Goal: Information Seeking & Learning: Learn about a topic

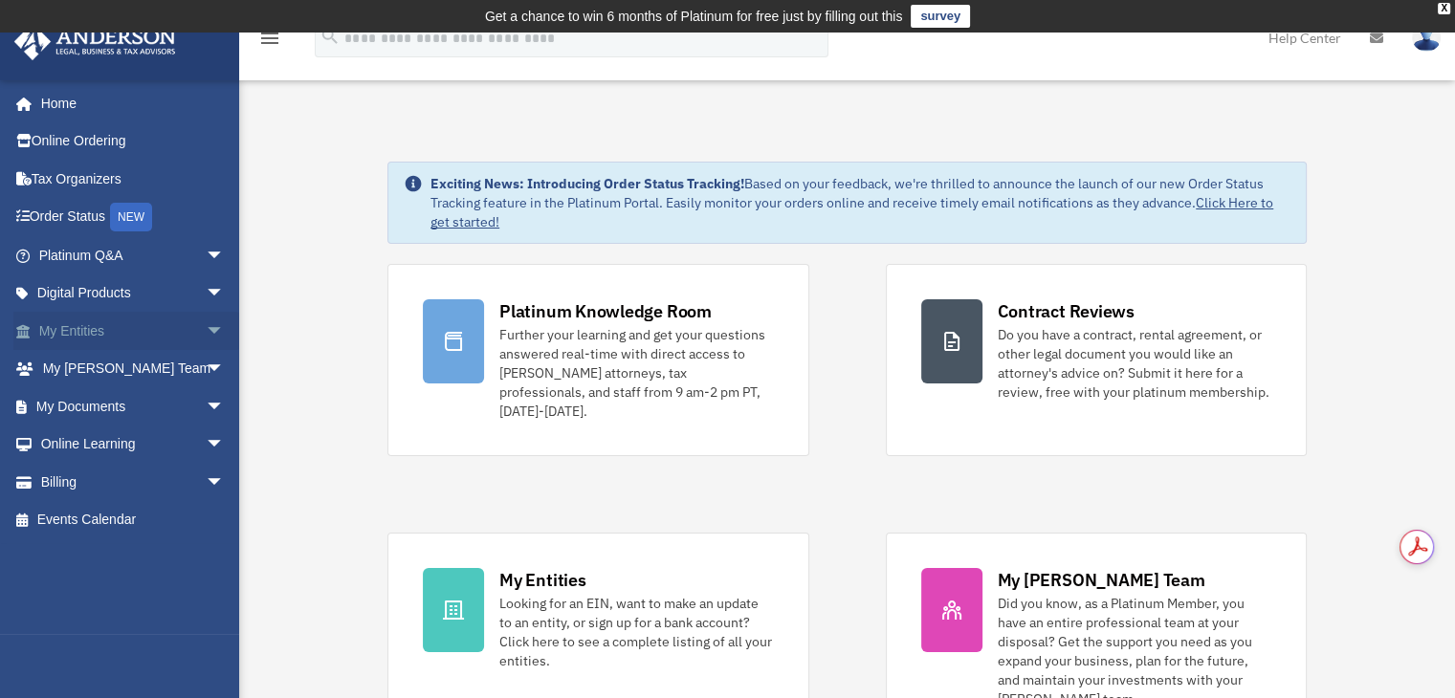
click at [106, 339] on link "My Entities arrow_drop_down" at bounding box center [133, 331] width 240 height 38
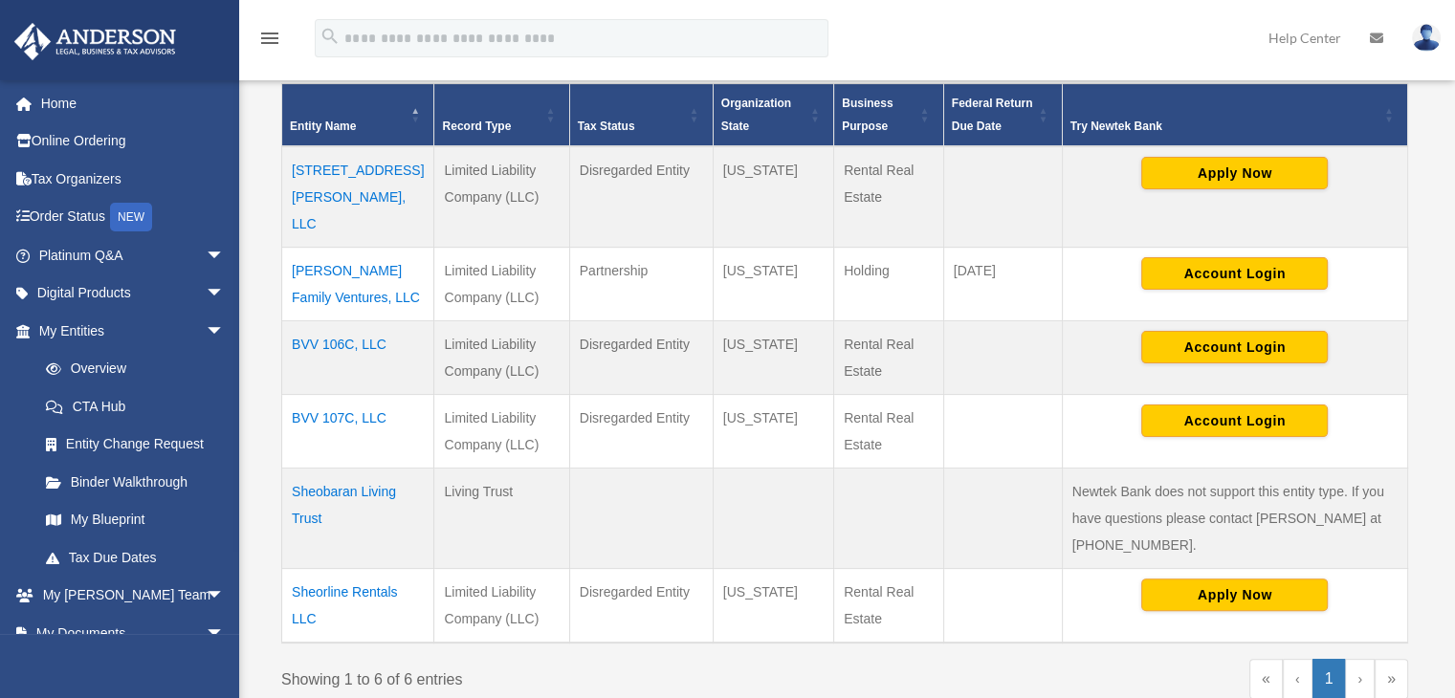
scroll to position [414, 0]
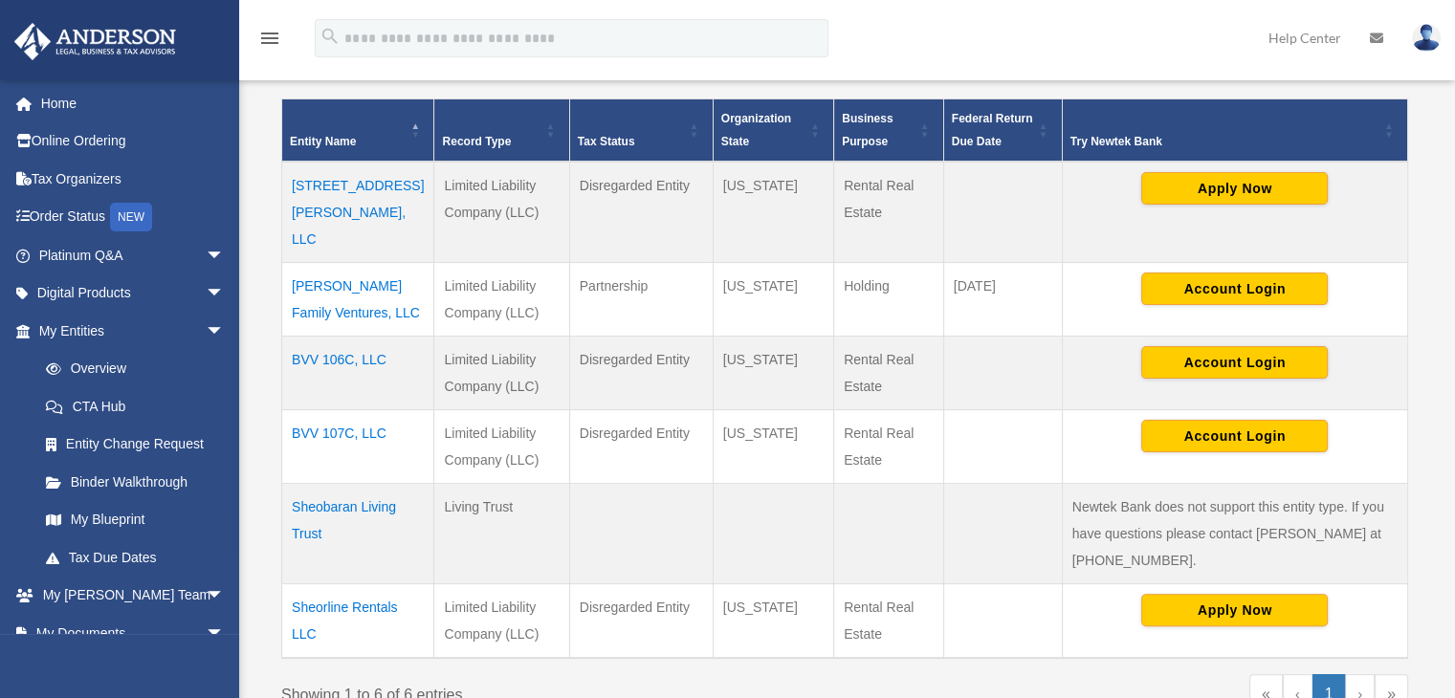
click at [318, 195] on td "[STREET_ADDRESS][PERSON_NAME], LLC" at bounding box center [358, 212] width 152 height 101
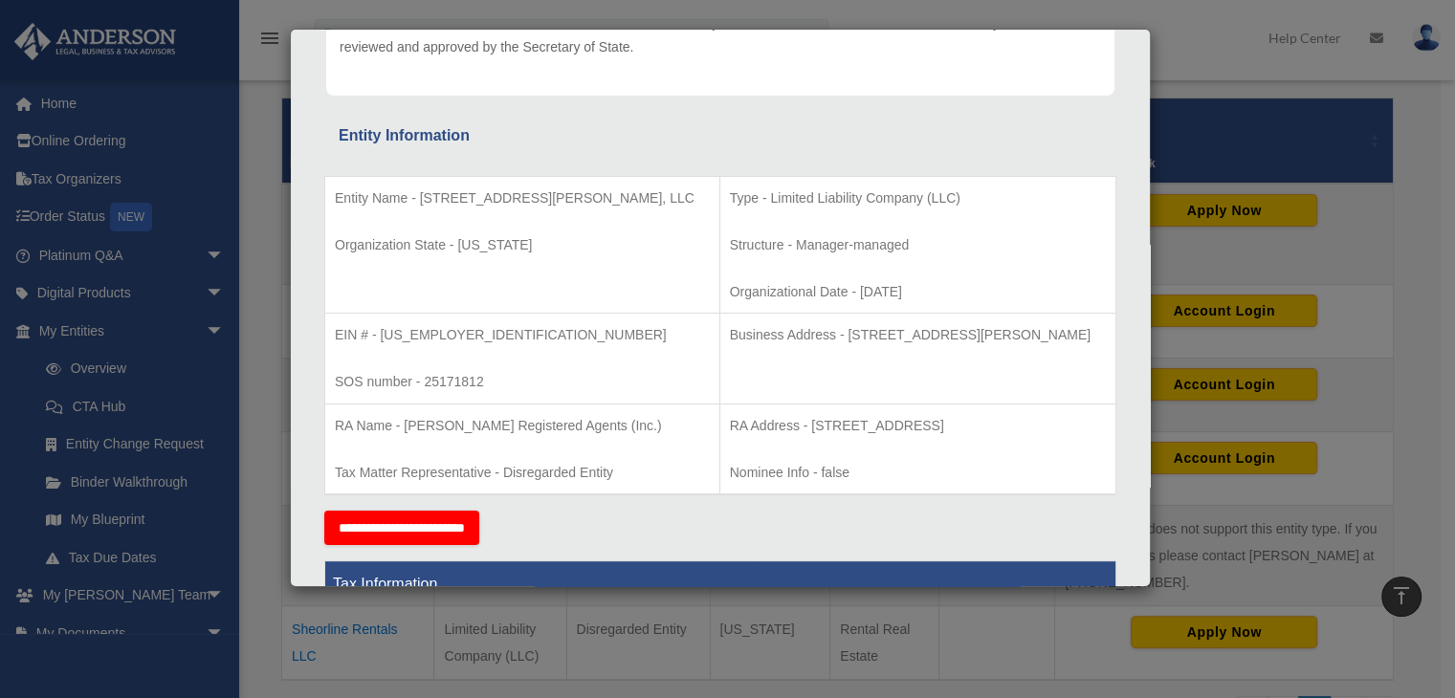
scroll to position [287, 0]
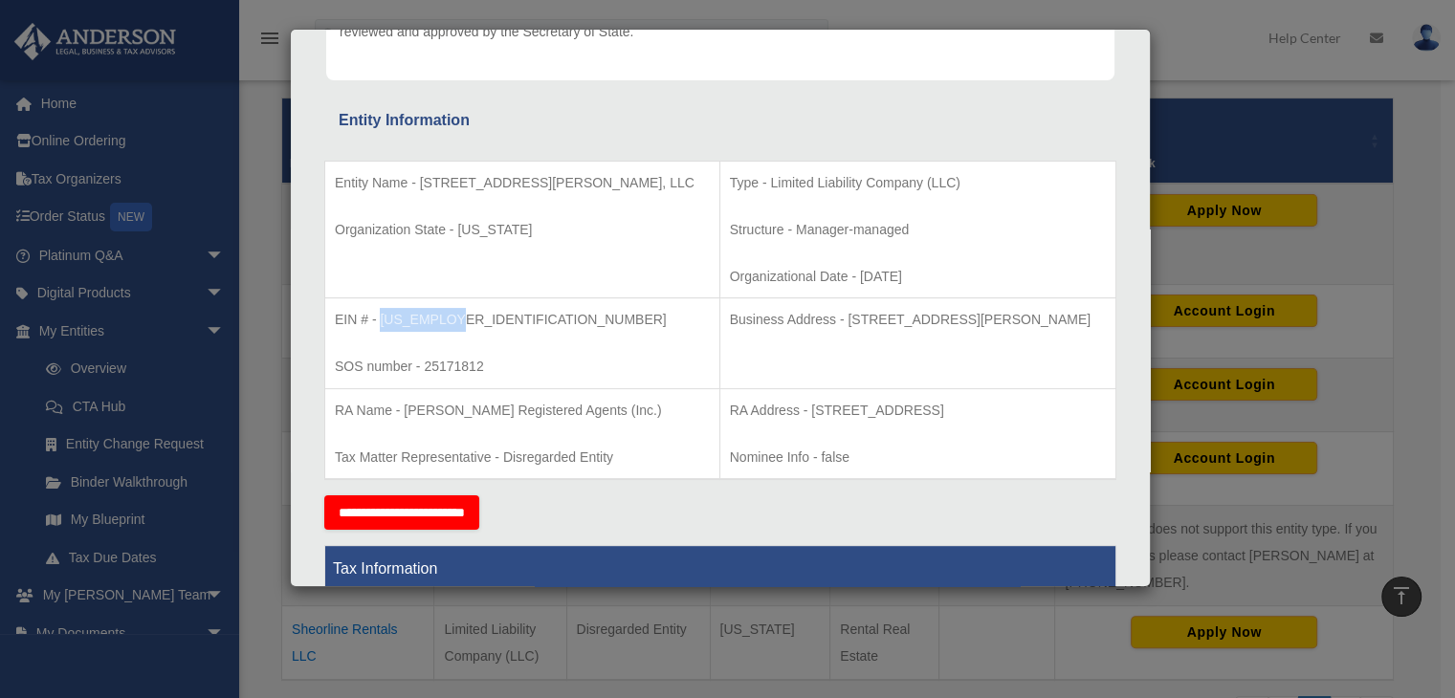
drag, startPoint x: 379, startPoint y: 315, endPoint x: 470, endPoint y: 314, distance: 90.9
click at [470, 314] on p "EIN # - 39-4183160" at bounding box center [522, 320] width 375 height 24
copy p "39-4183160"
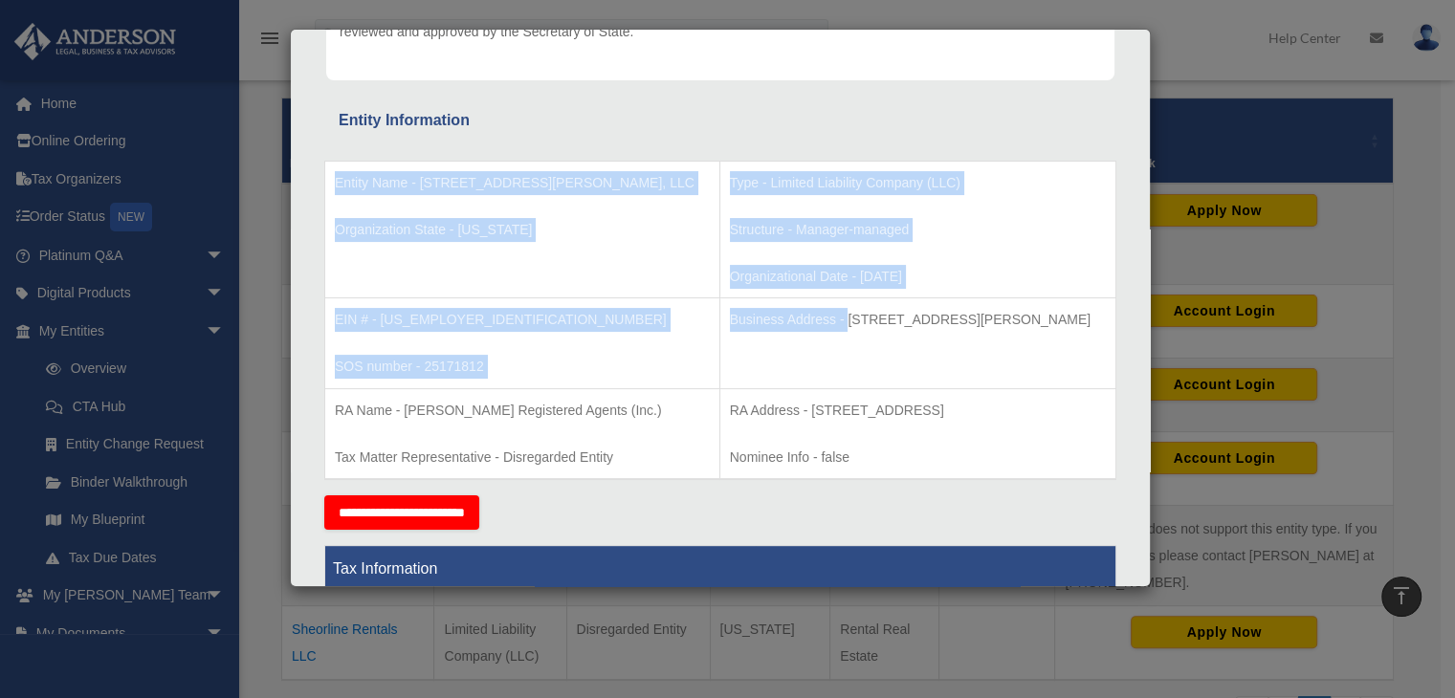
drag, startPoint x: 750, startPoint y: 318, endPoint x: 1140, endPoint y: 307, distance: 390.4
click at [1138, 308] on div "Details × Articles Sent" at bounding box center [720, 308] width 861 height 559
click at [1056, 318] on p "Business Address - 3225 McLeod Dr, Suite 100, Las Vegas, NV 89121" at bounding box center [918, 320] width 376 height 24
copy p "3225 McLeod Dr, Suite 100, Las Vegas, NV 89121"
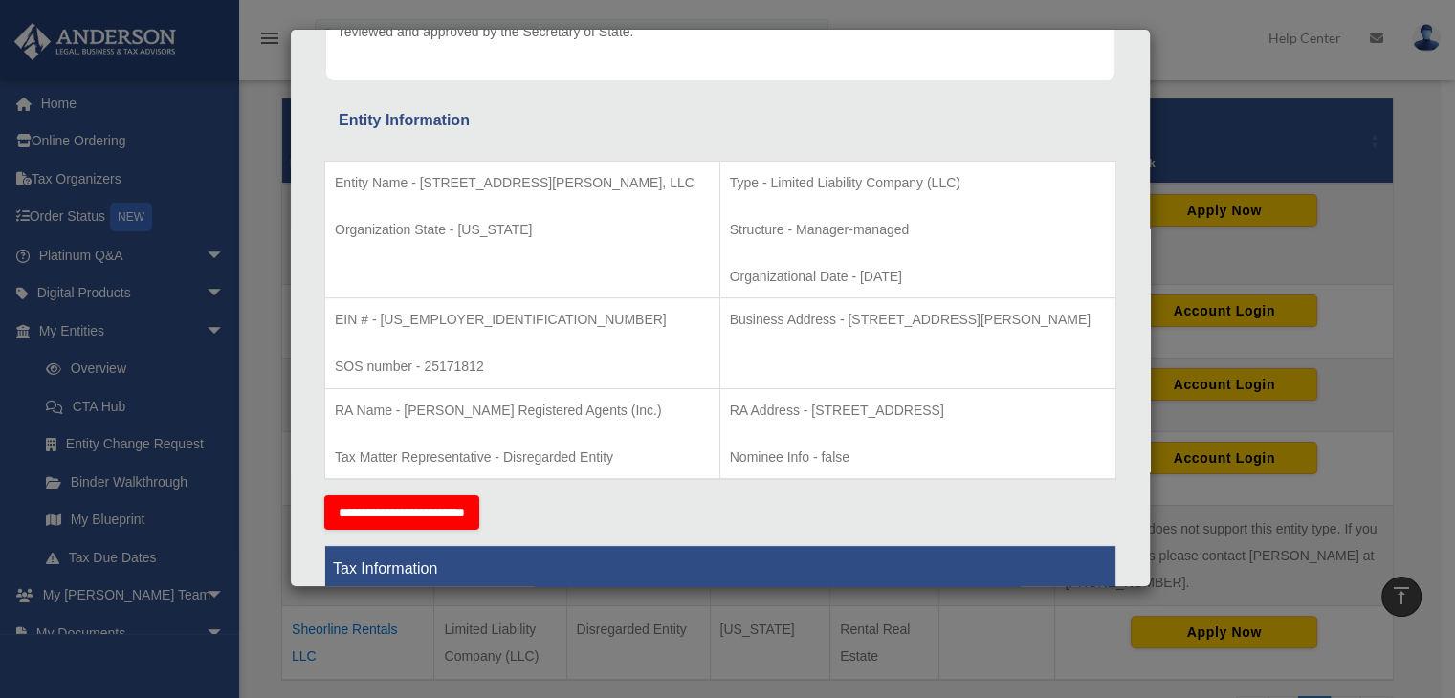
click at [730, 326] on p "Business Address - 3225 McLeod Dr, Suite 100, Las Vegas, NV 89121" at bounding box center [918, 320] width 376 height 24
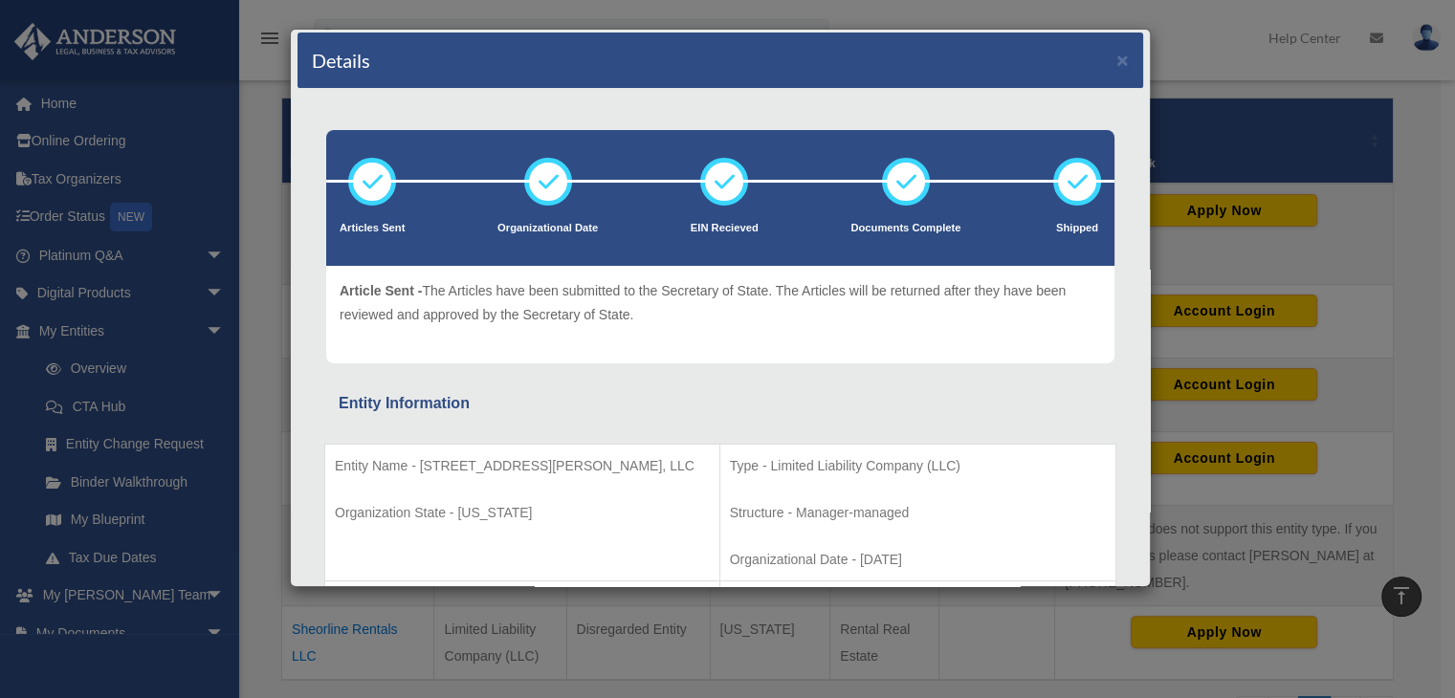
scroll to position [0, 0]
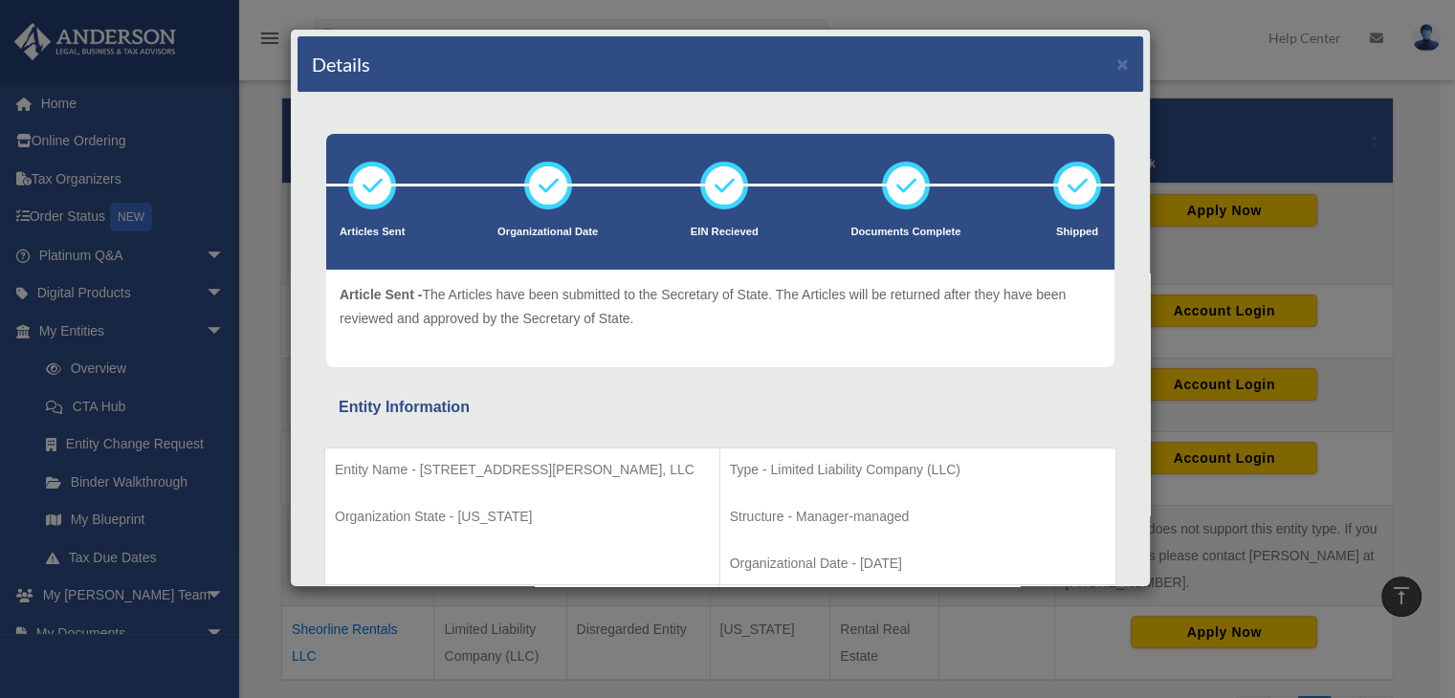
click at [661, 326] on p "Article Sent - The Articles have been submitted to the Secretary of State. The …" at bounding box center [720, 306] width 761 height 47
click at [1116, 63] on button "×" at bounding box center [1122, 64] width 12 height 20
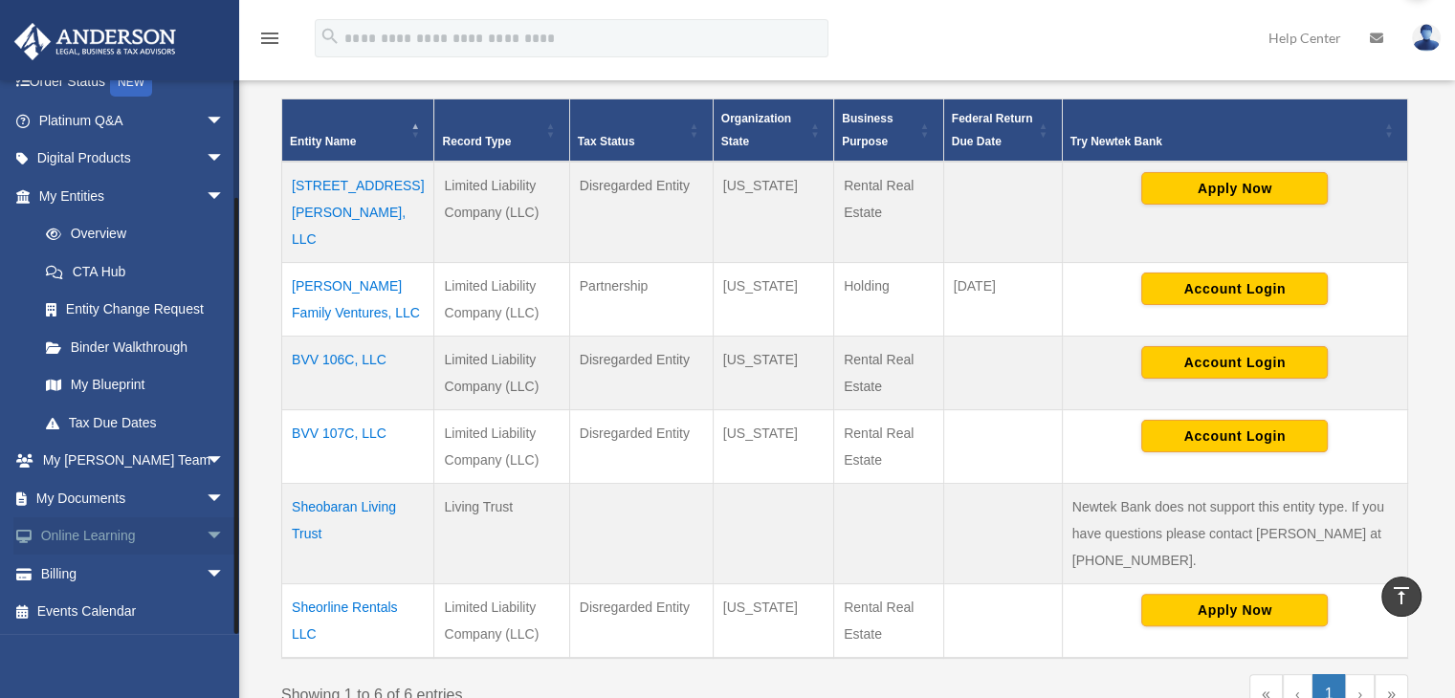
click at [116, 542] on link "Online Learning arrow_drop_down" at bounding box center [133, 536] width 240 height 38
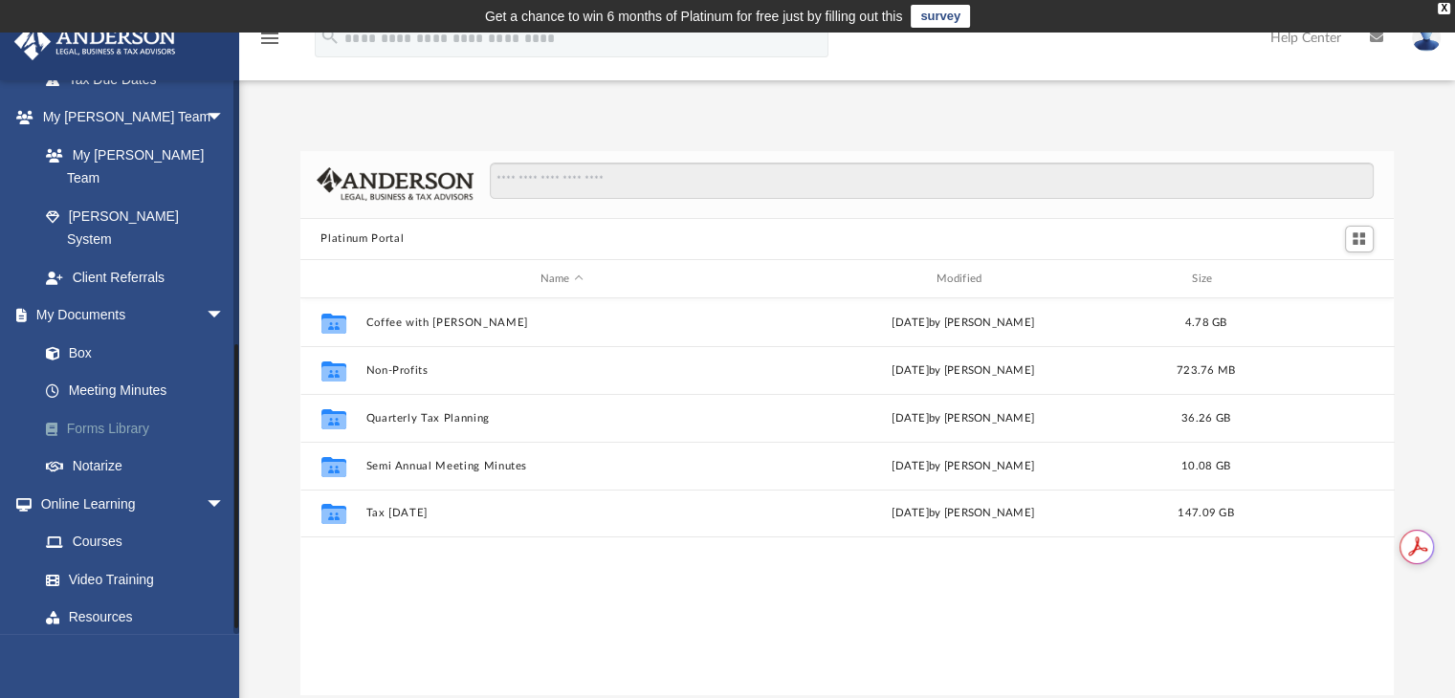
scroll to position [513, 0]
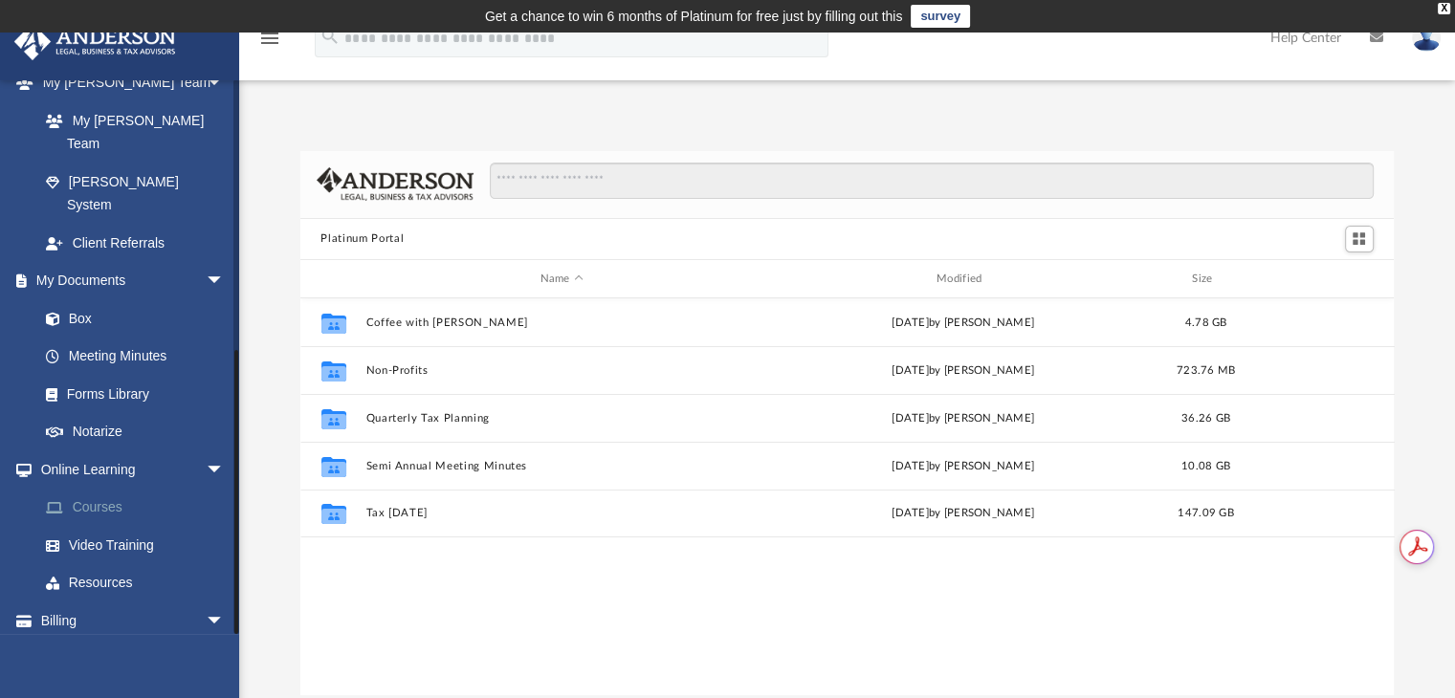
click at [90, 489] on link "Courses" at bounding box center [140, 508] width 227 height 38
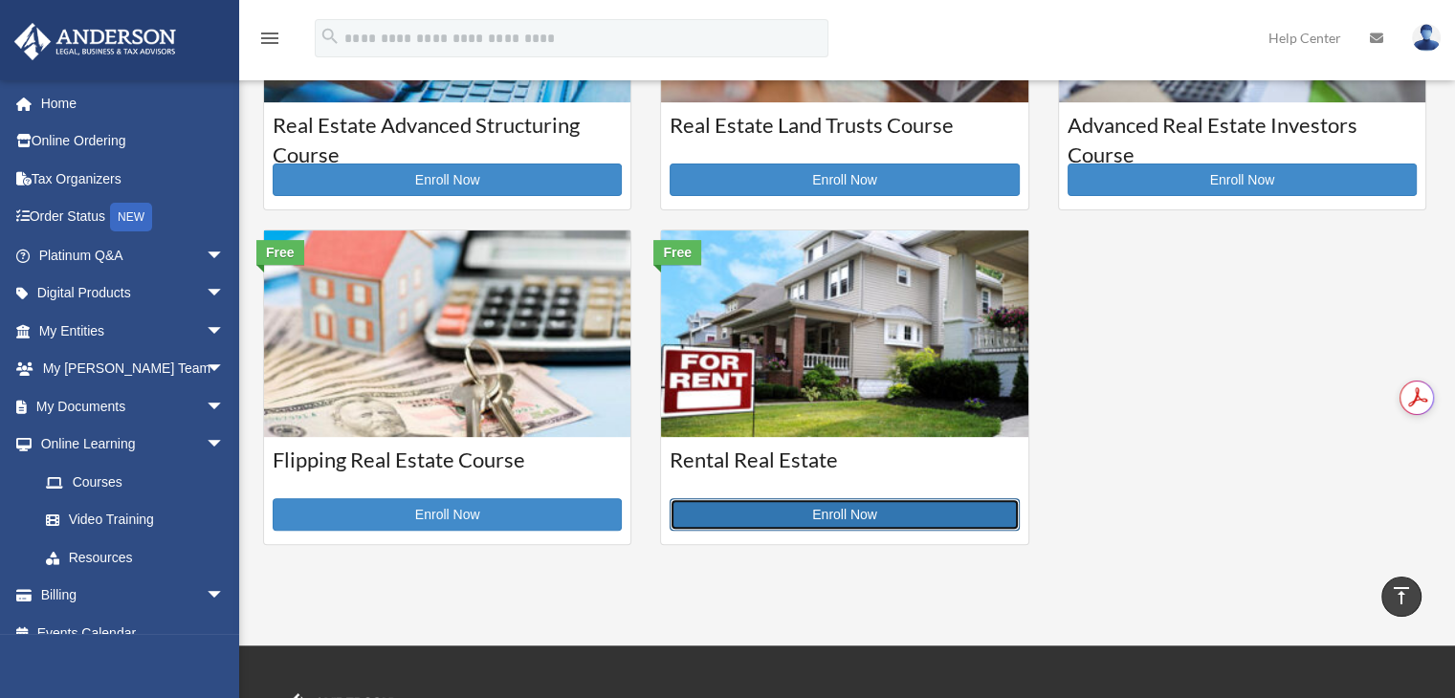
click at [856, 516] on link "Enroll Now" at bounding box center [844, 514] width 349 height 33
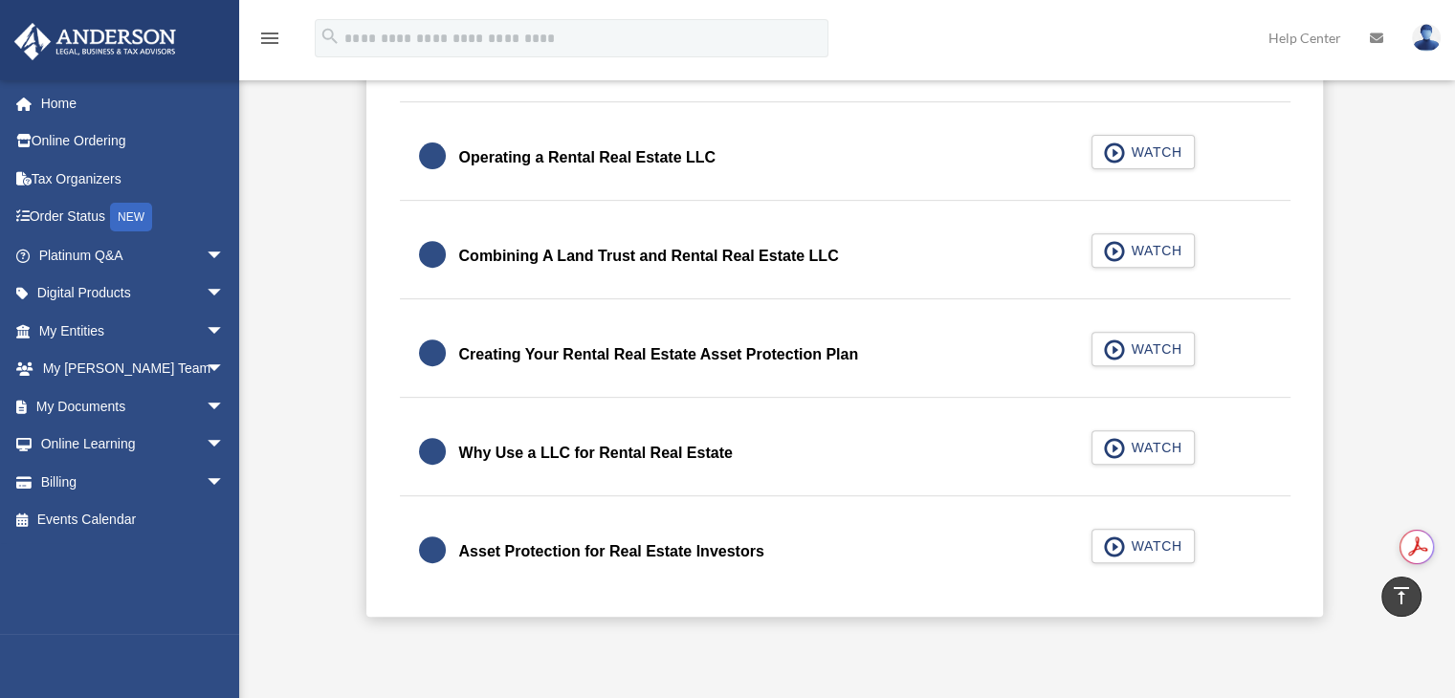
scroll to position [765, 0]
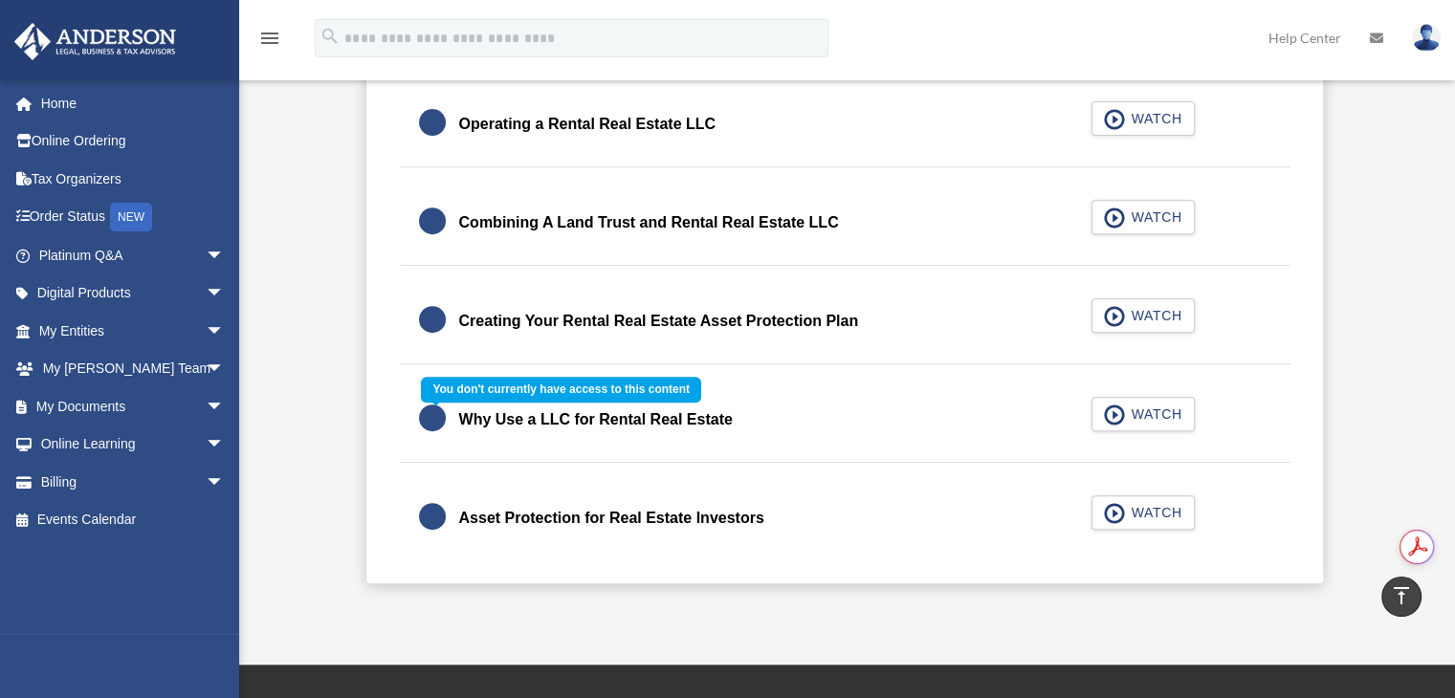
click at [1120, 413] on div "Why Use a LLC for Rental Real Estate WATCH" at bounding box center [844, 420] width 937 height 85
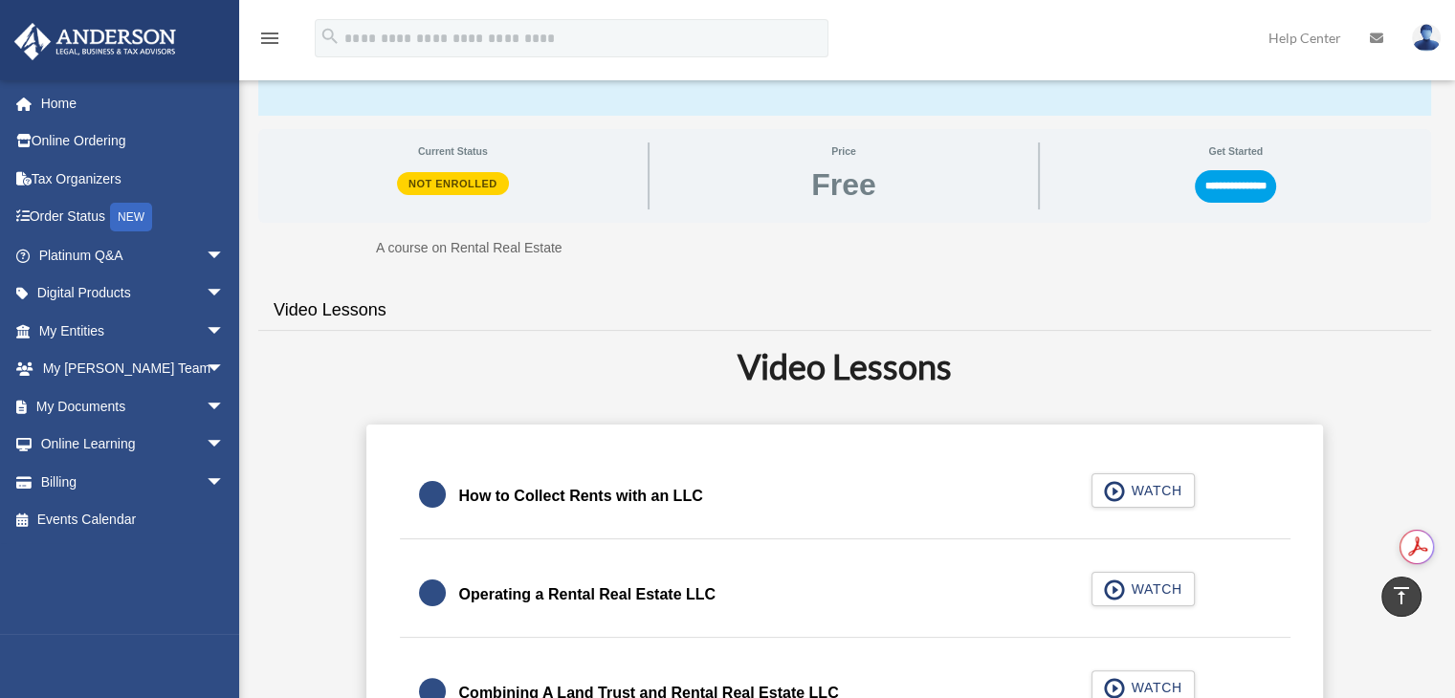
scroll to position [191, 0]
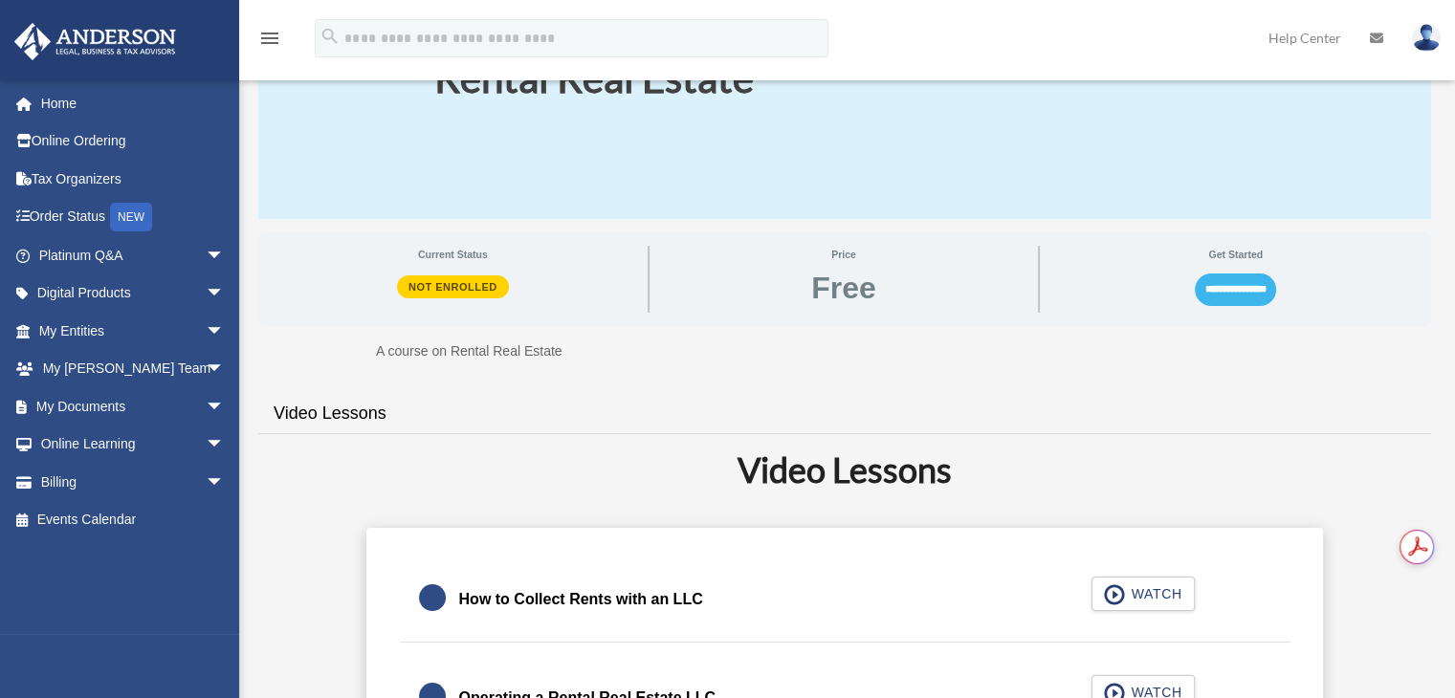
click at [1234, 289] on input "**********" at bounding box center [1235, 290] width 81 height 33
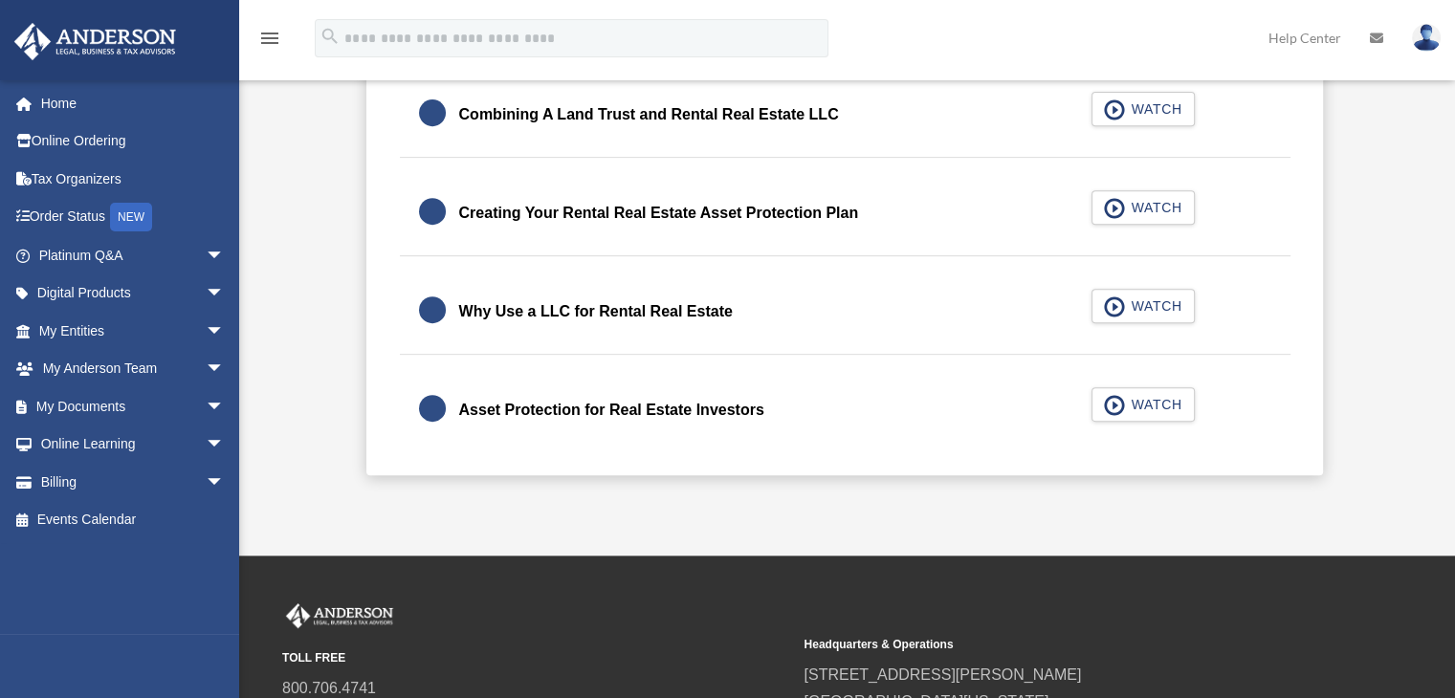
scroll to position [796, 0]
click at [1111, 311] on span "button" at bounding box center [1115, 307] width 22 height 21
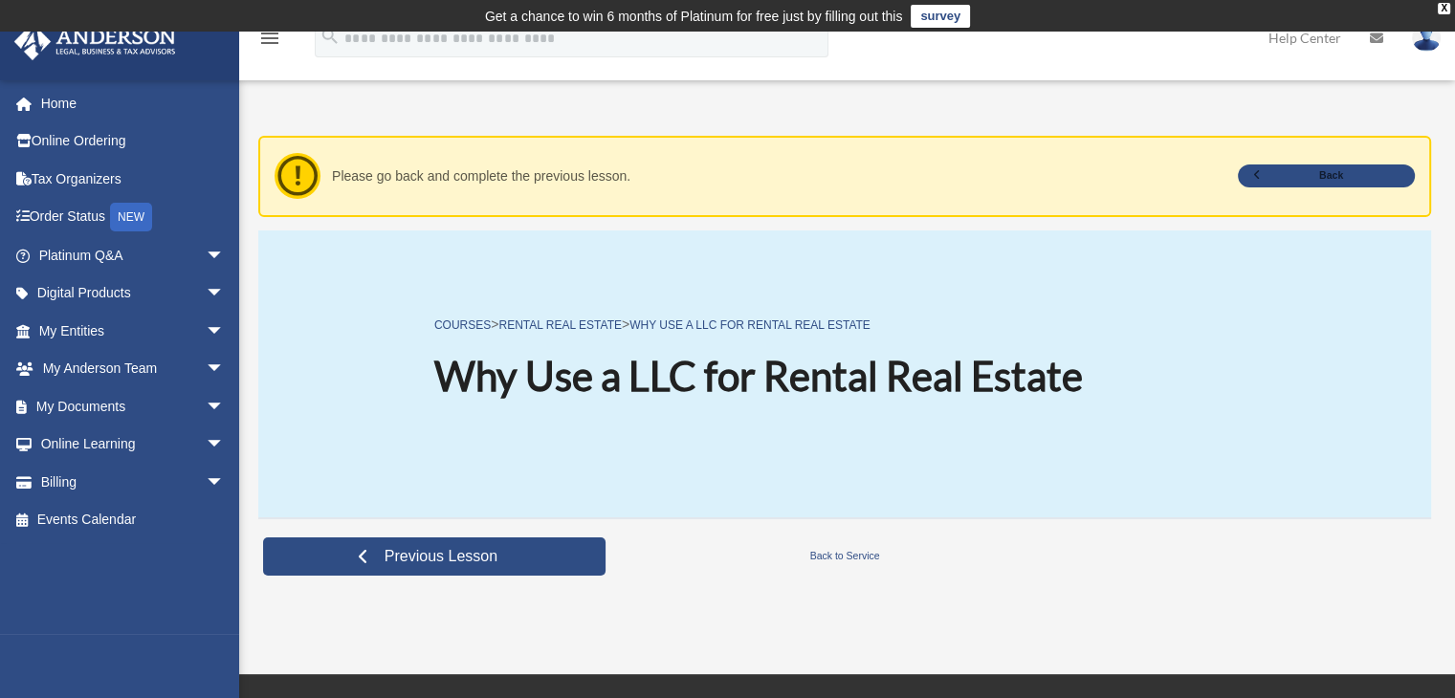
scroll to position [96, 0]
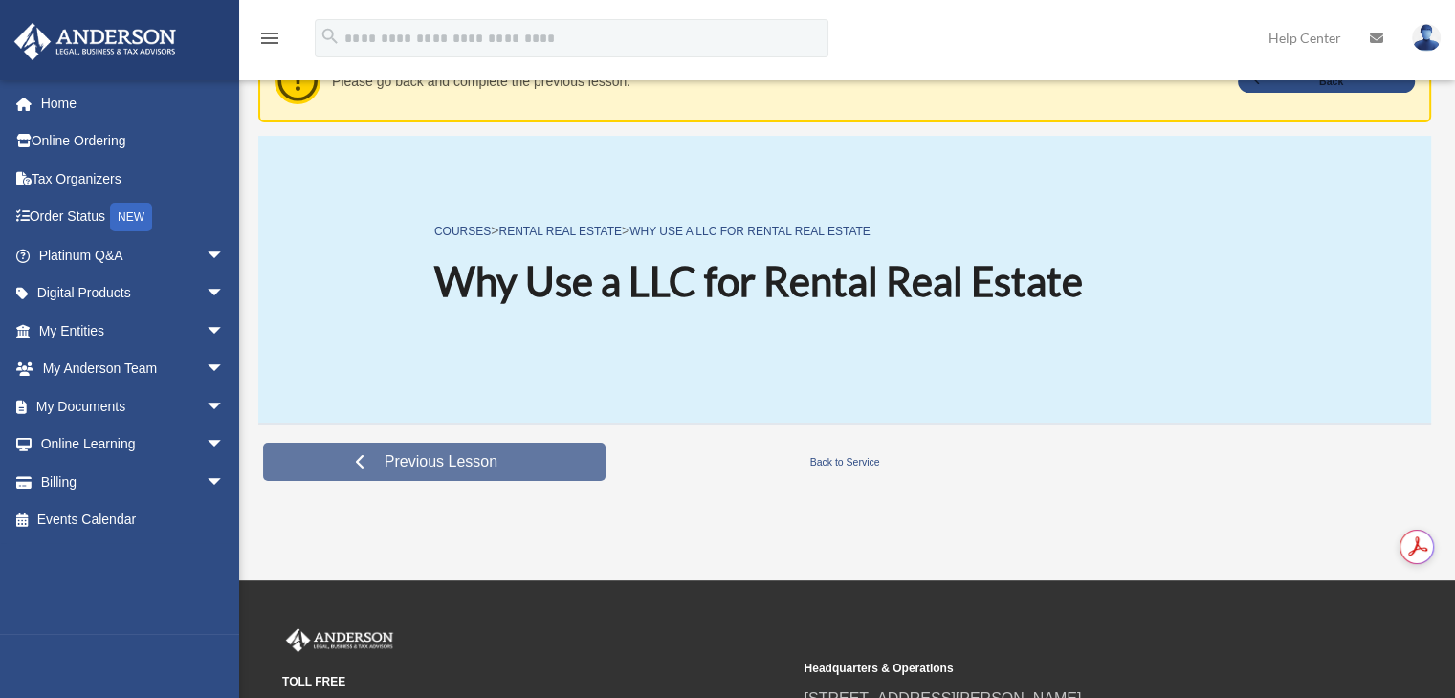
click at [422, 473] on link "Previous Lesson" at bounding box center [434, 462] width 342 height 38
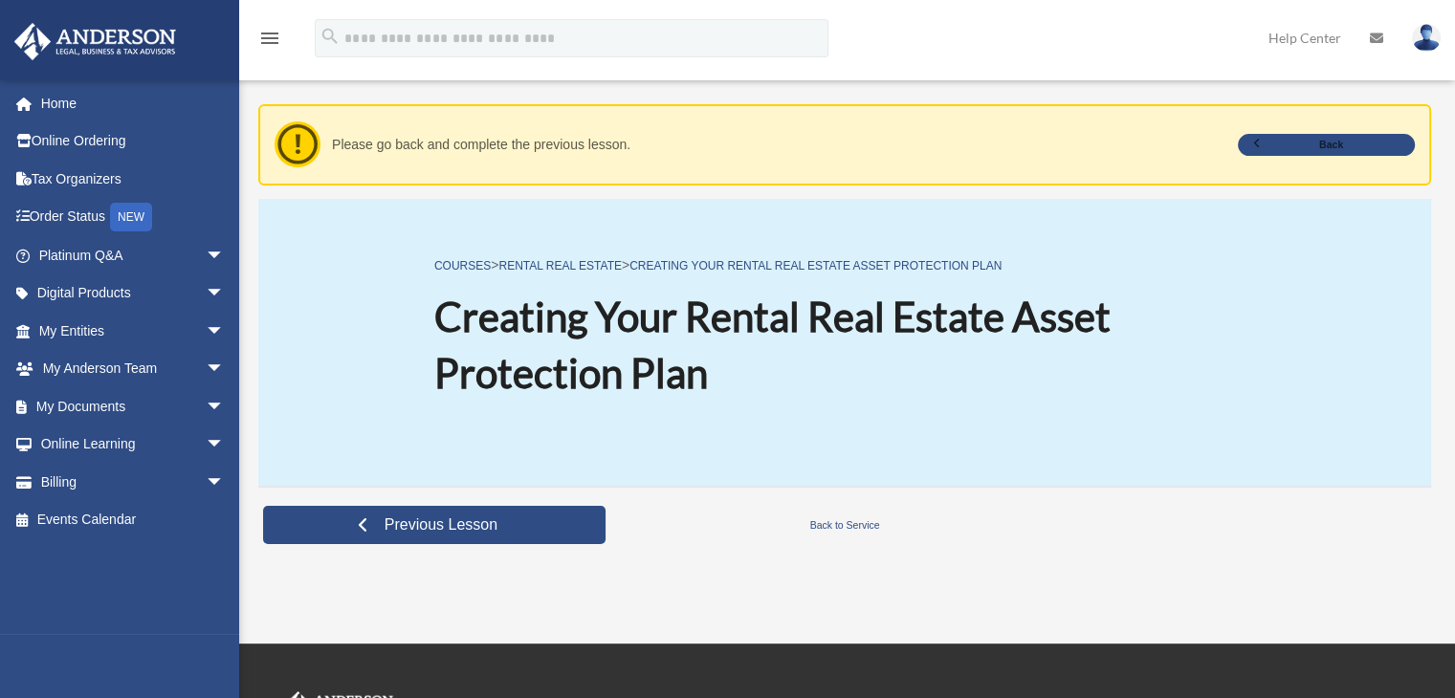
click at [422, 473] on div "COURSES > Rental Real Estate > Creating Your Rental Real Estate Asset Protectio…" at bounding box center [844, 342] width 1173 height 287
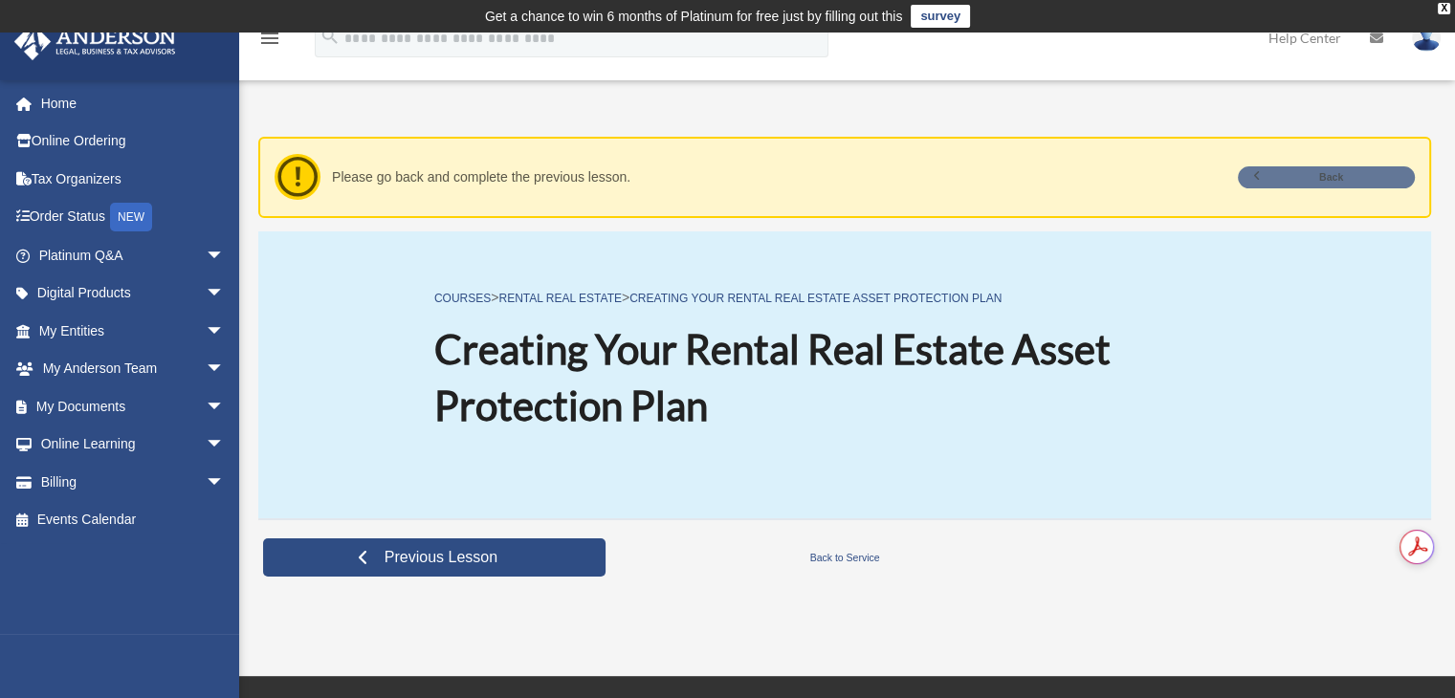
click at [1333, 179] on link "Back" at bounding box center [1326, 177] width 177 height 22
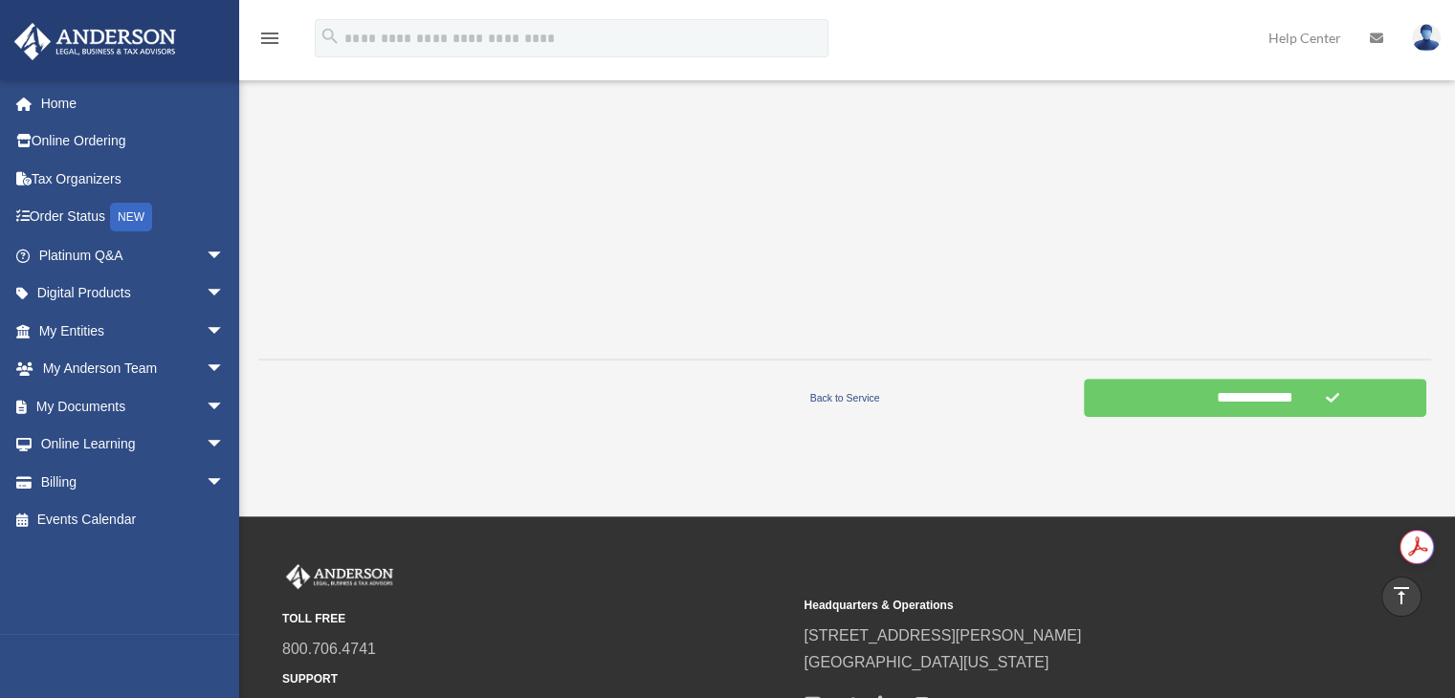
scroll to position [607, 0]
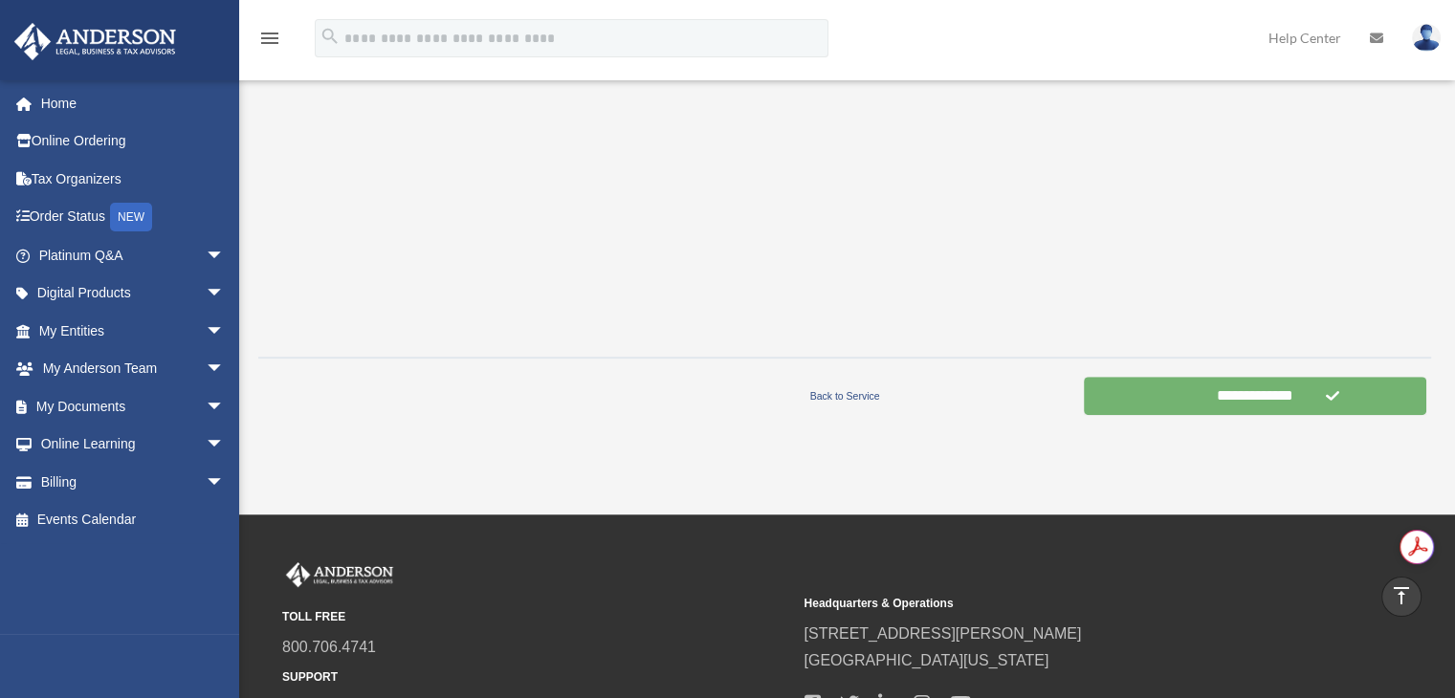
click at [1155, 386] on input "**********" at bounding box center [1255, 396] width 342 height 38
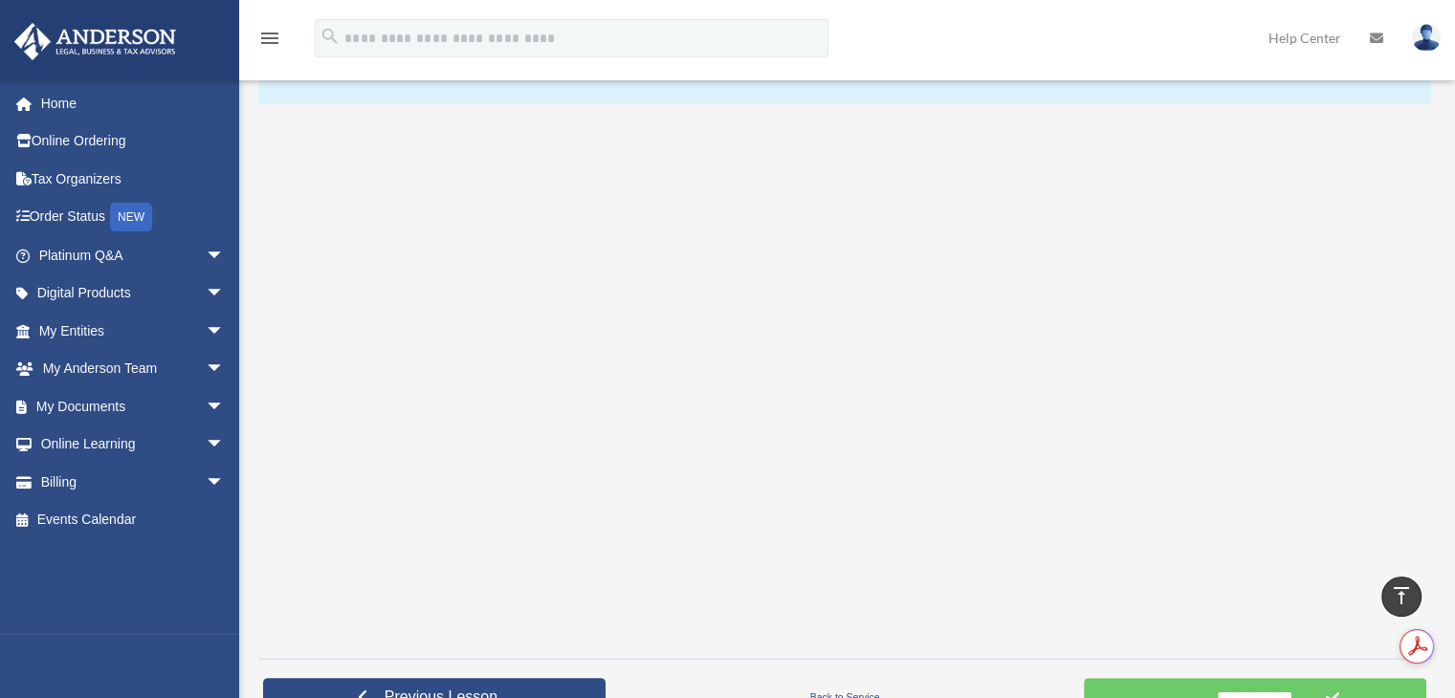
scroll to position [402, 0]
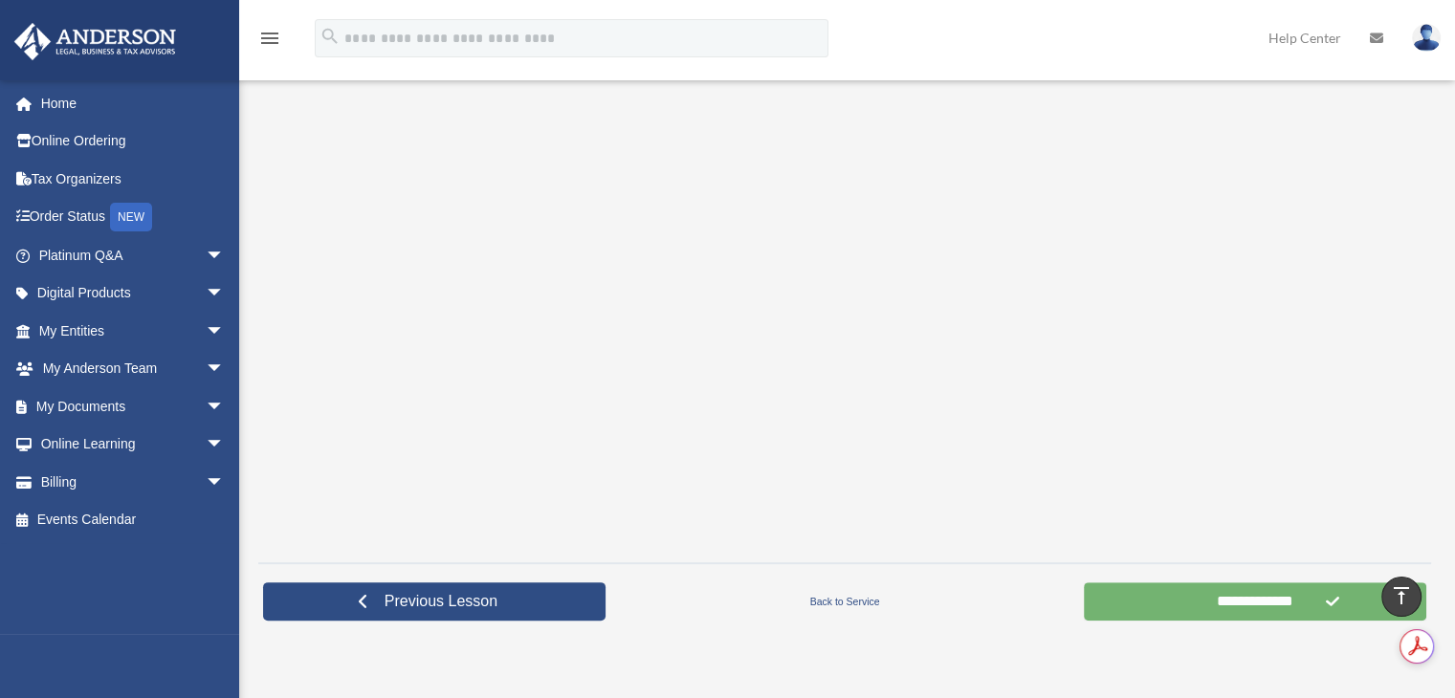
click at [1148, 604] on input "**********" at bounding box center [1255, 601] width 342 height 38
click at [1252, 598] on input "**********" at bounding box center [1255, 601] width 342 height 38
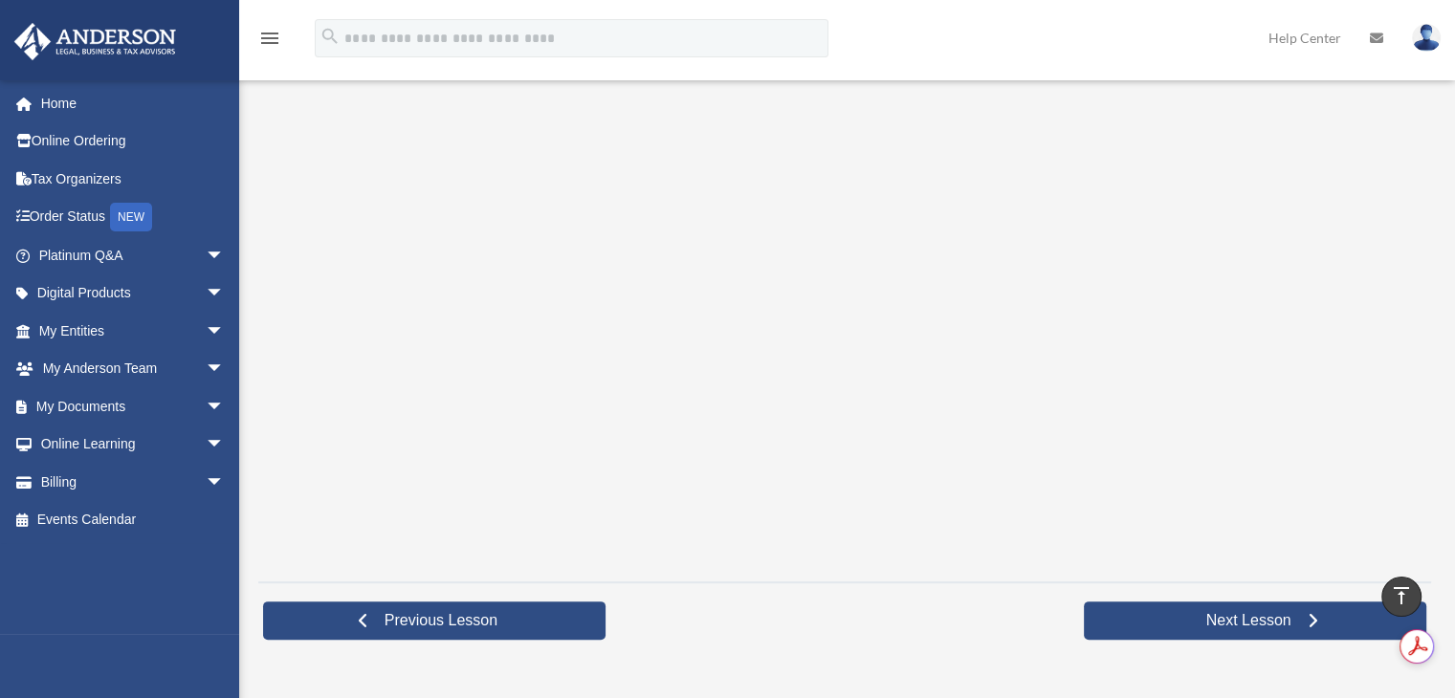
scroll to position [416, 0]
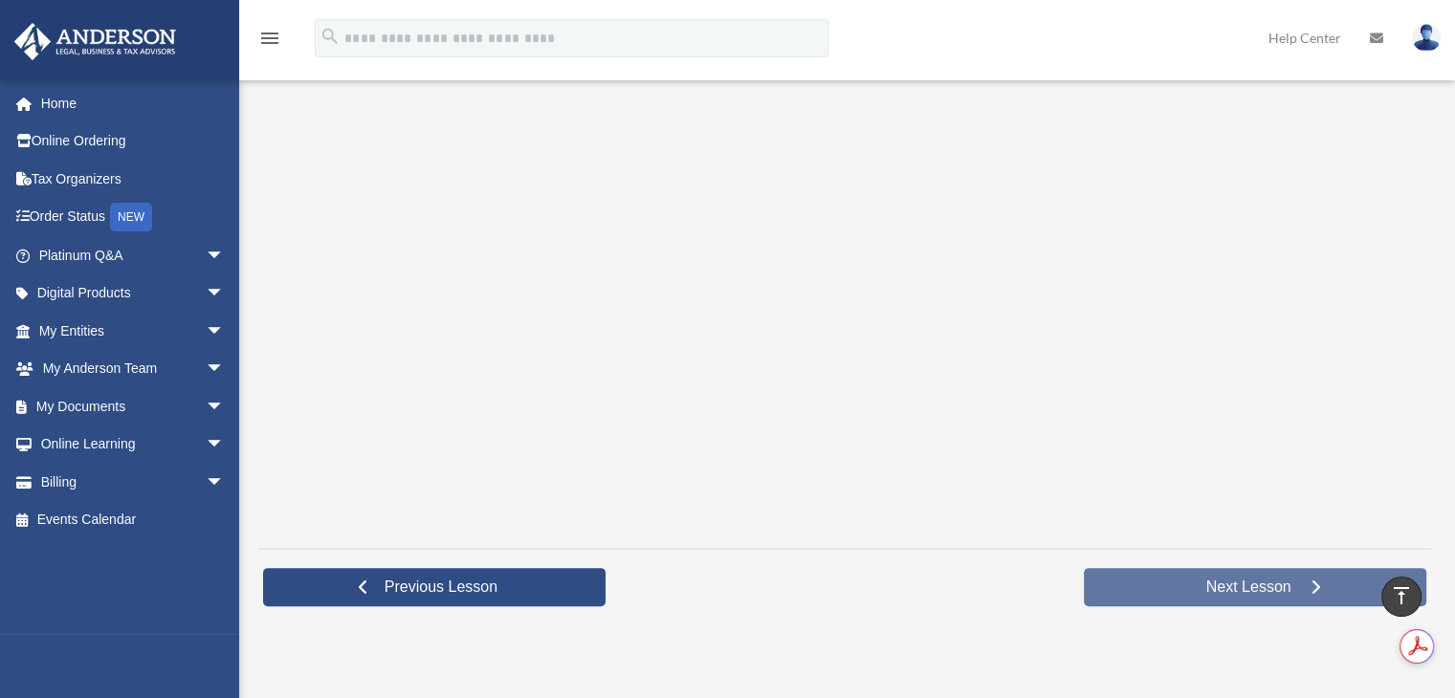
click at [1216, 576] on link "Next Lesson" at bounding box center [1255, 587] width 342 height 38
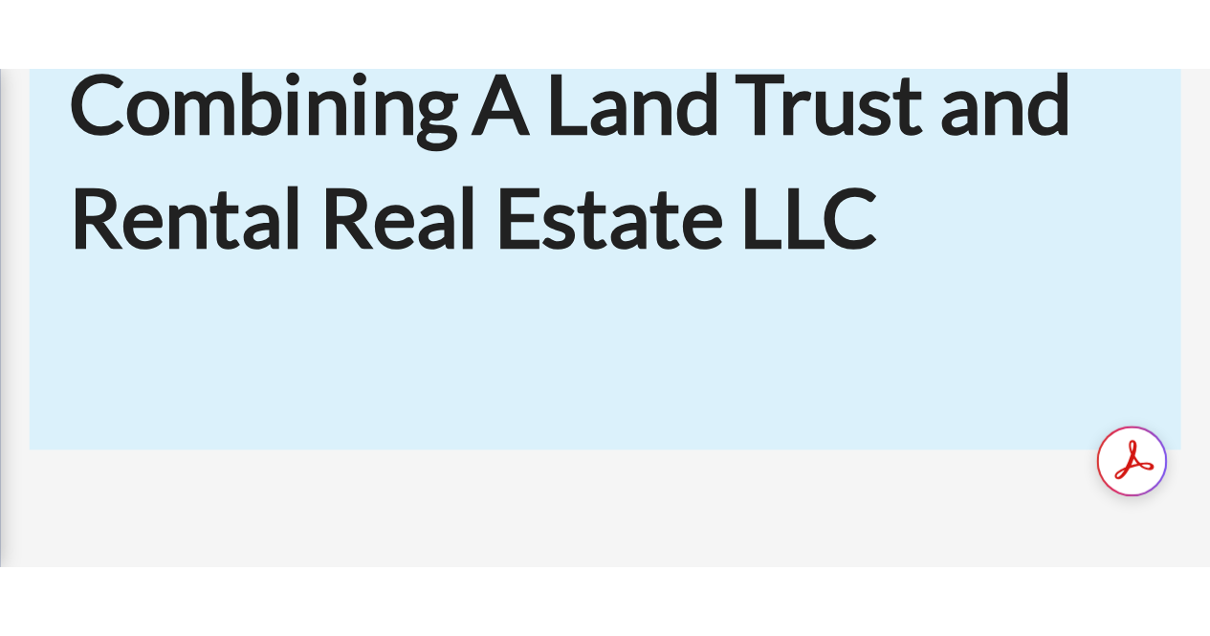
scroll to position [253, 0]
